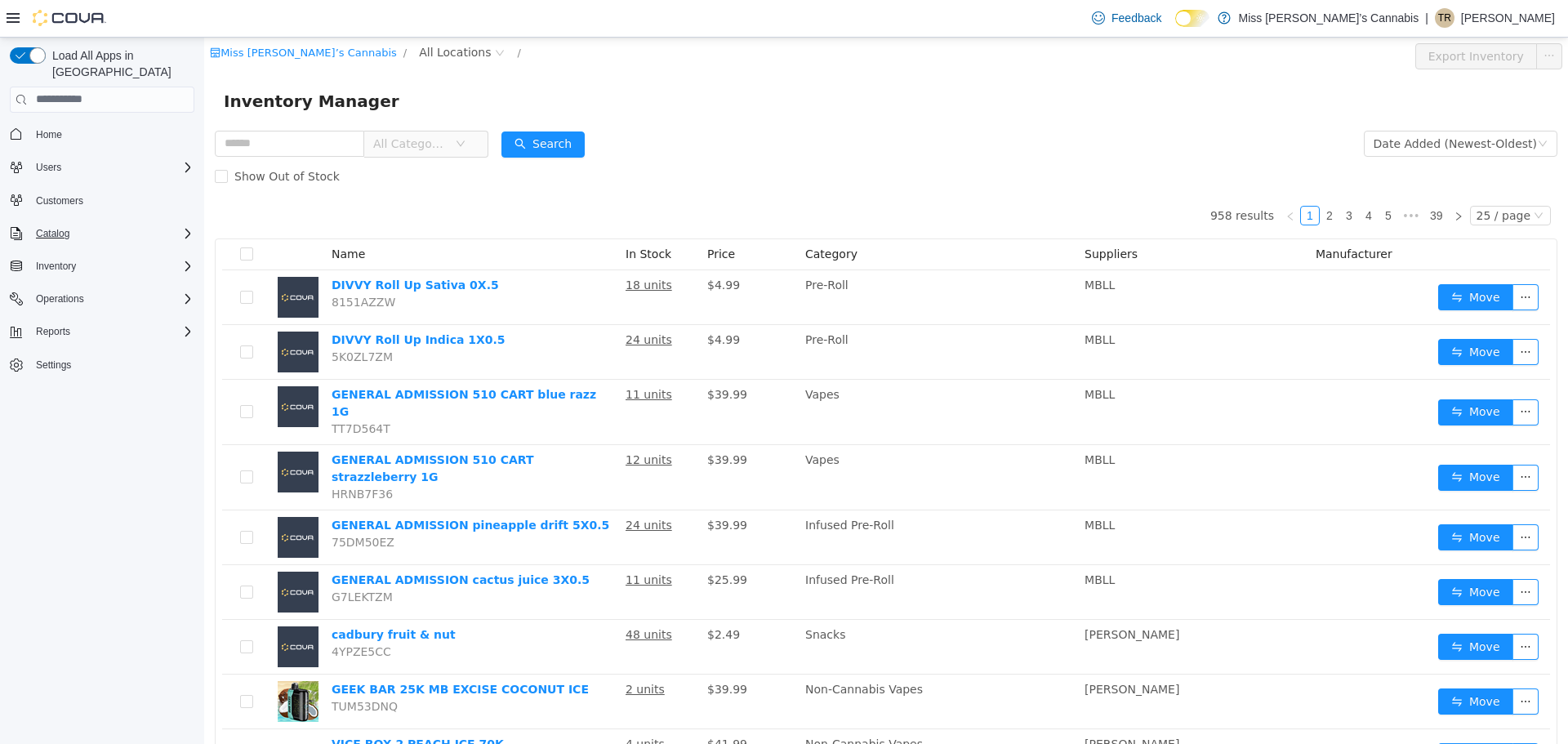
click at [183, 227] on icon "Complex example" at bounding box center [188, 233] width 13 height 13
click at [174, 391] on div "Reports" at bounding box center [112, 401] width 165 height 20
click at [36, 462] on span "Reports" at bounding box center [47, 469] width 34 height 13
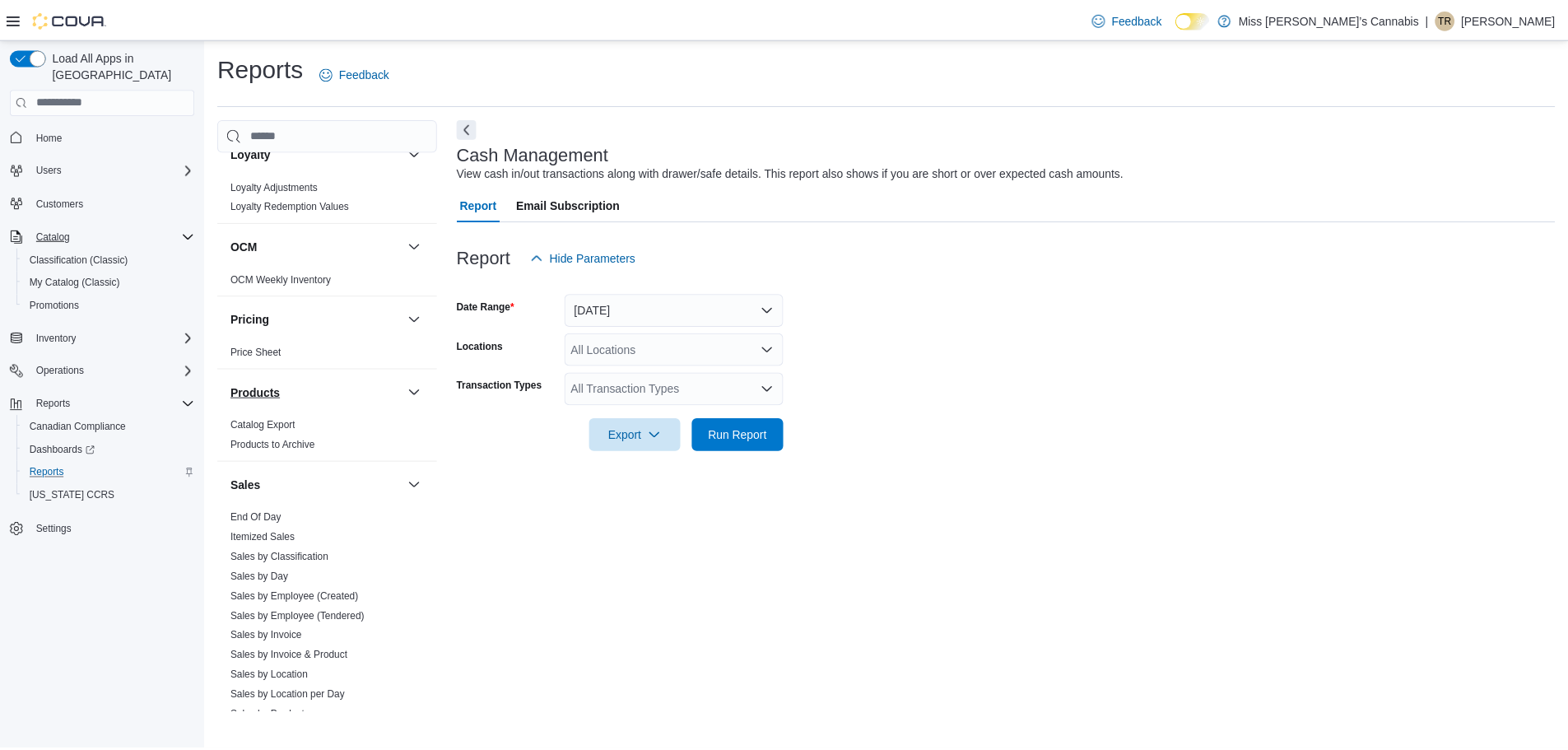
scroll to position [741, 0]
click at [288, 523] on span "End Of Day" at bounding box center [329, 515] width 208 height 20
click at [268, 526] on span "Itemized Sales" at bounding box center [329, 535] width 208 height 20
click at [269, 513] on link "End Of Day" at bounding box center [258, 514] width 51 height 12
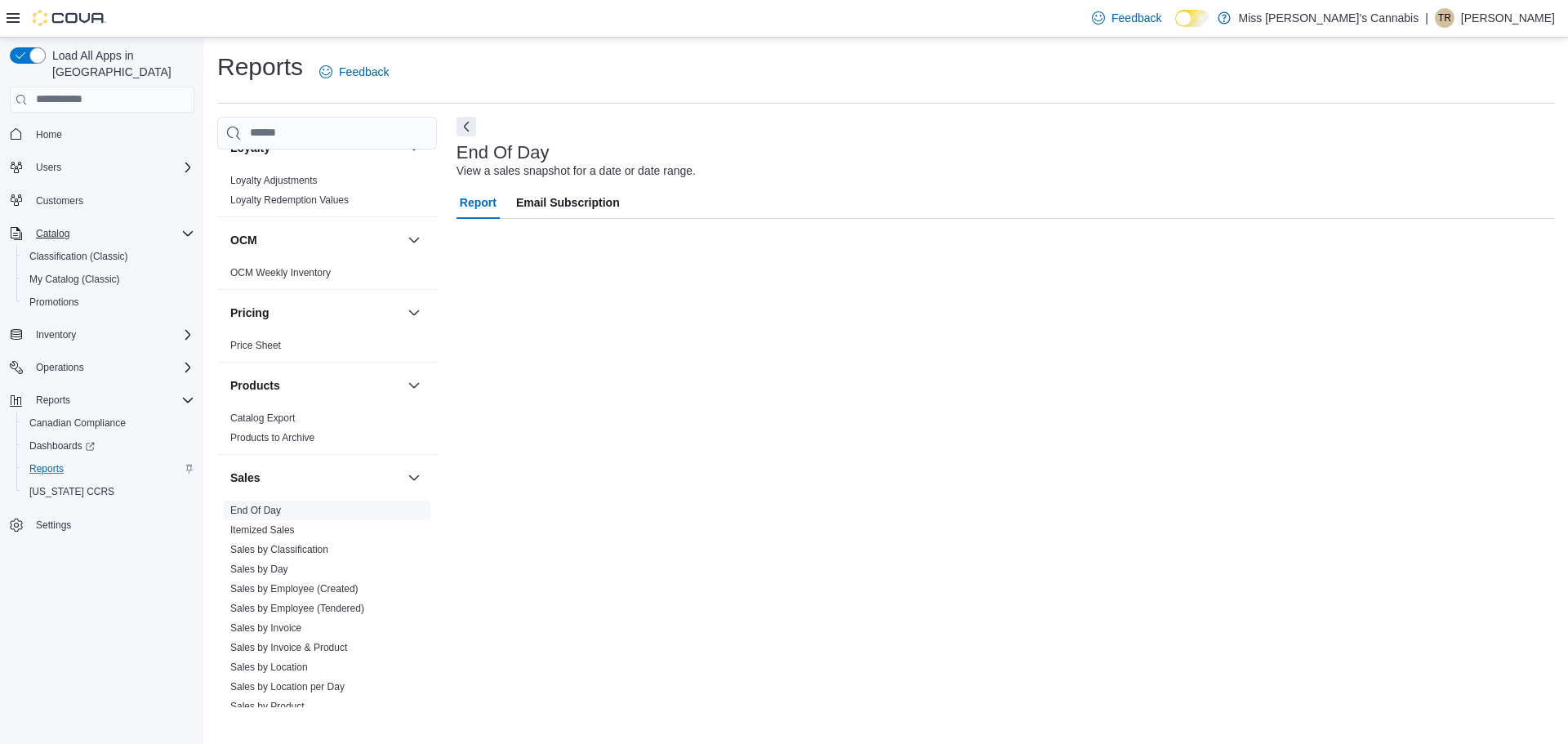
click at [259, 513] on link "End Of Day" at bounding box center [256, 510] width 51 height 12
click at [566, 214] on span "Email Subscription" at bounding box center [568, 202] width 104 height 33
click at [477, 204] on span "Report" at bounding box center [478, 202] width 37 height 33
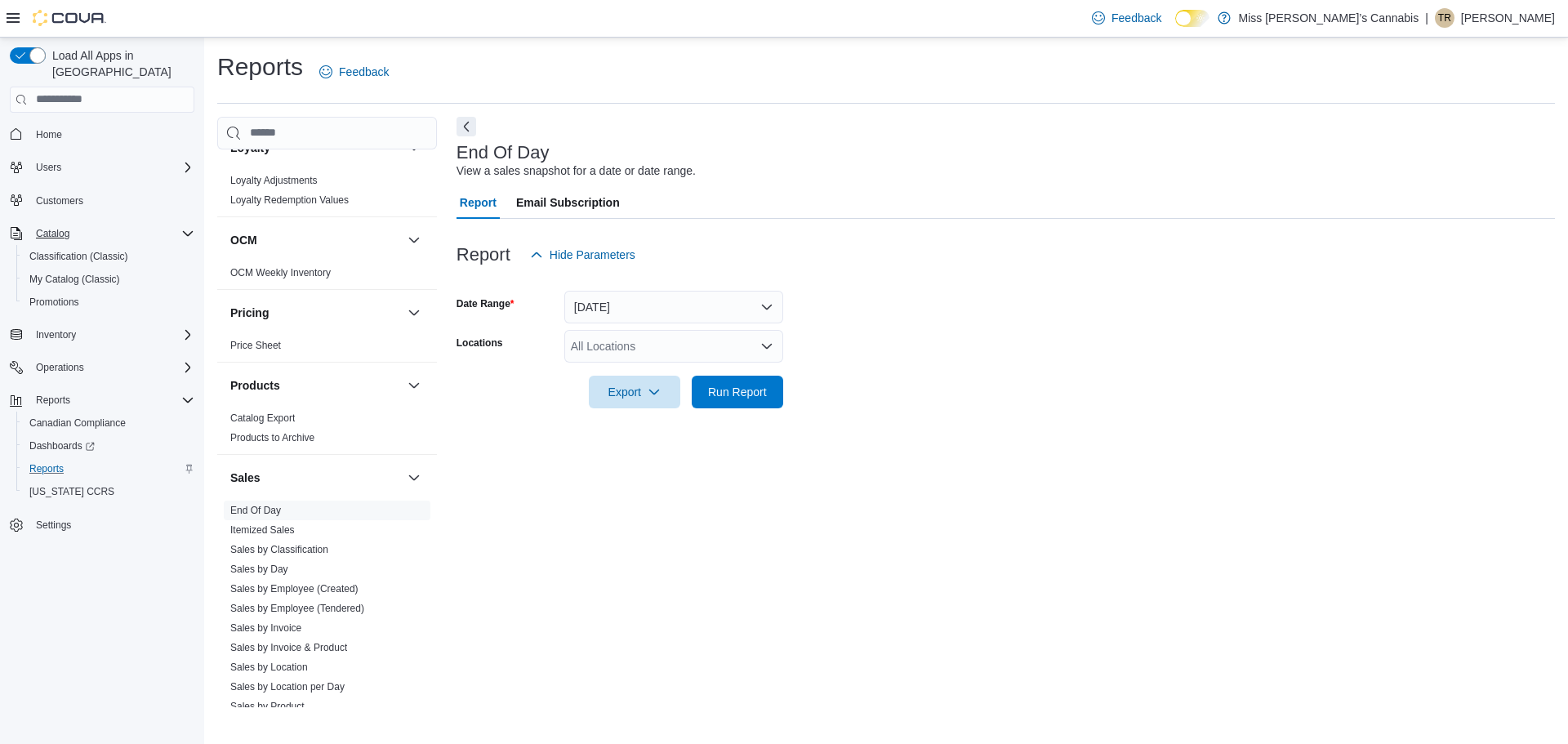
click at [639, 354] on div "All Locations" at bounding box center [674, 346] width 219 height 33
click at [633, 393] on span "[STREET_ADDRESS][PERSON_NAME]" at bounding box center [703, 398] width 208 height 16
click at [660, 449] on div "End Of Day View a sales snapshot for a date or date range. Report Email Subscri…" at bounding box center [1006, 412] width 1098 height 590
click at [732, 390] on span "Run Report" at bounding box center [738, 391] width 59 height 16
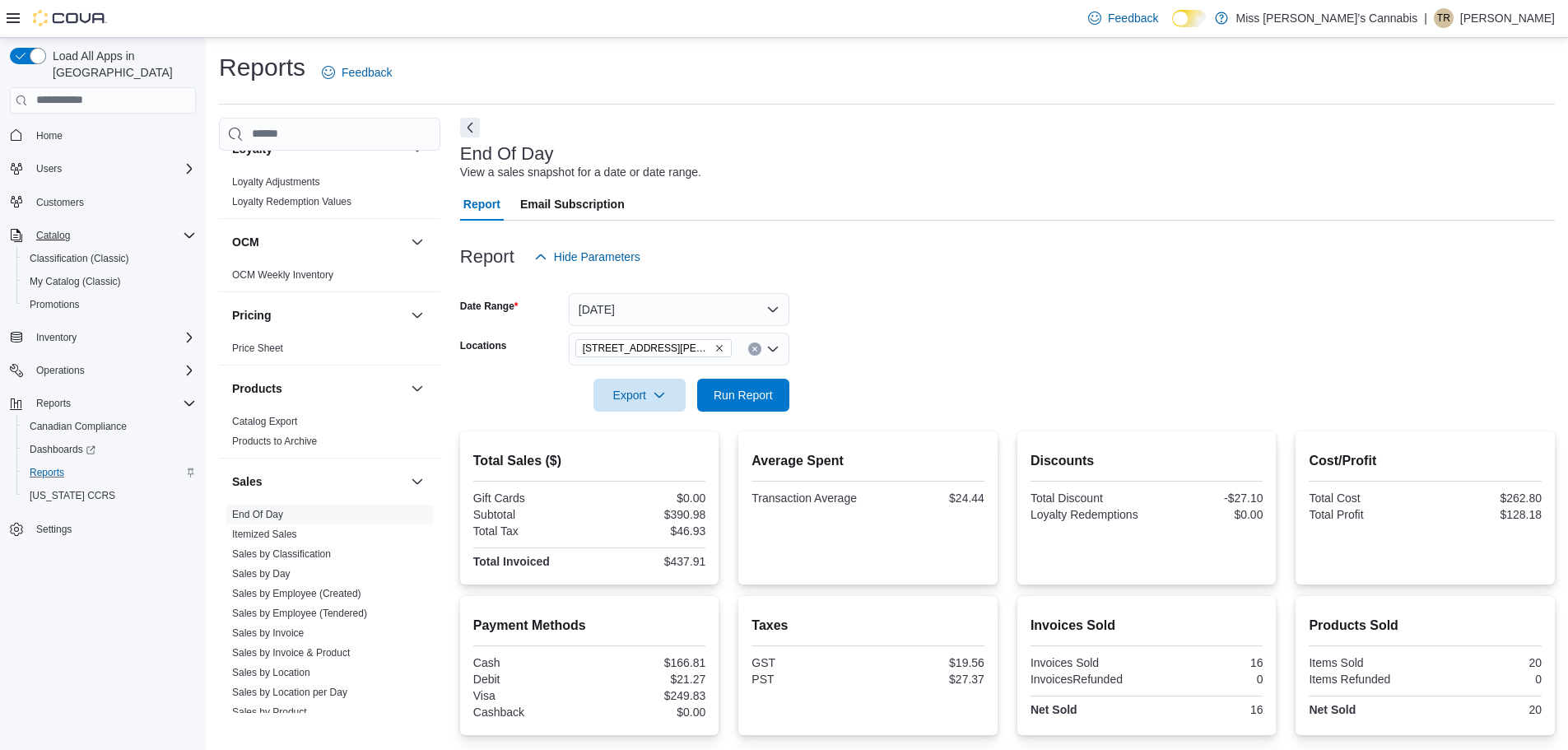
click at [754, 348] on icon "Clear input" at bounding box center [754, 348] width 5 height 5
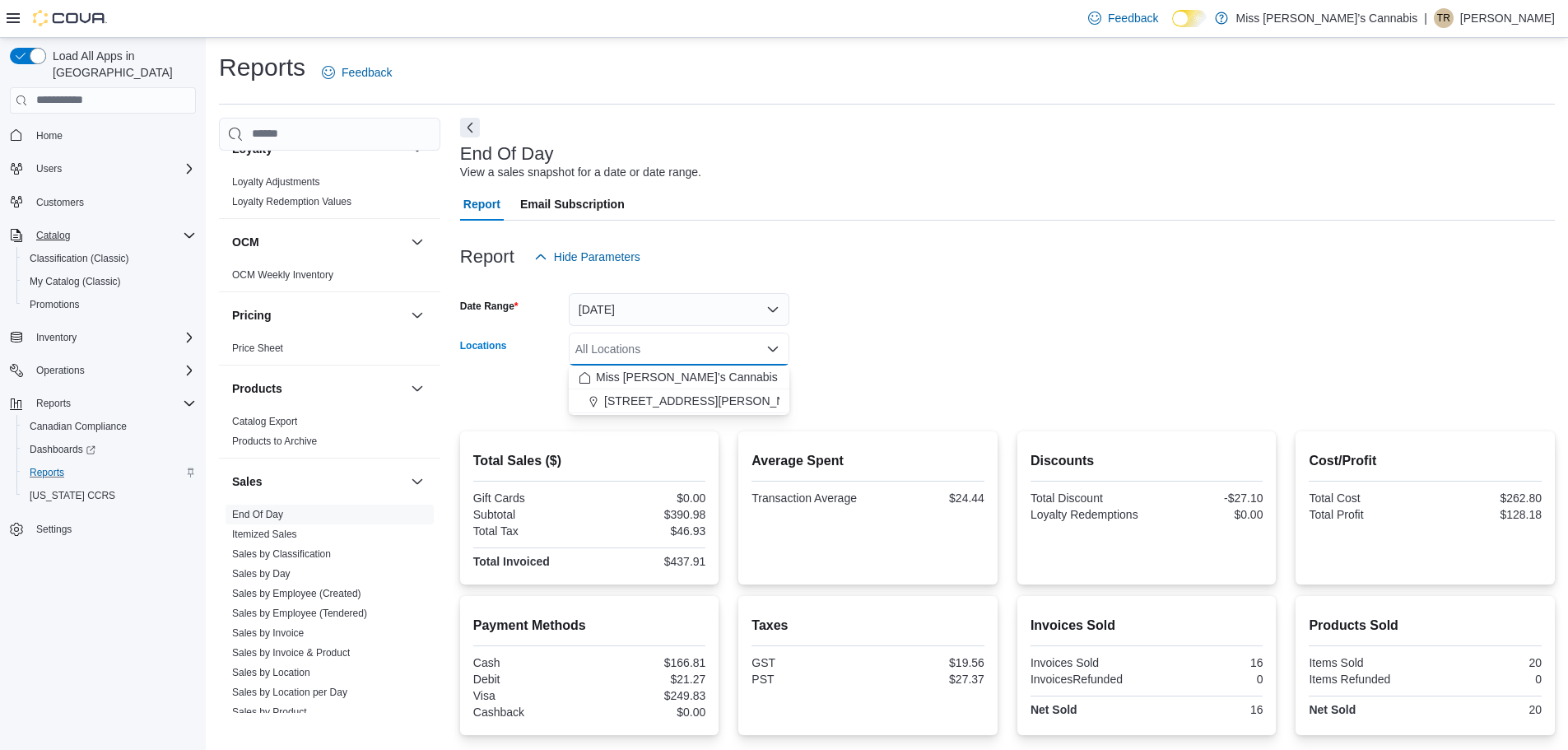
click at [953, 242] on div "Report Hide Parameters" at bounding box center [1007, 257] width 1095 height 33
